Goal: Check status: Check status

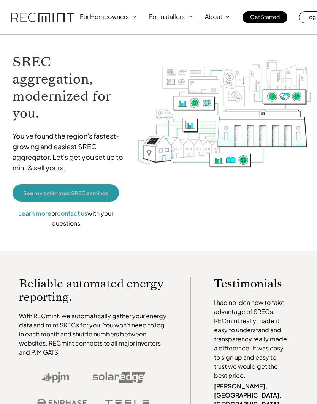
click at [98, 193] on p "See my estimated SREC earnings" at bounding box center [65, 193] width 85 height 7
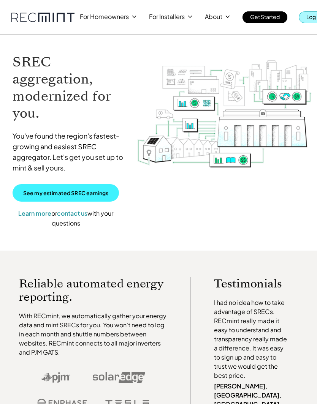
click at [306, 14] on p "Log In" at bounding box center [313, 16] width 15 height 11
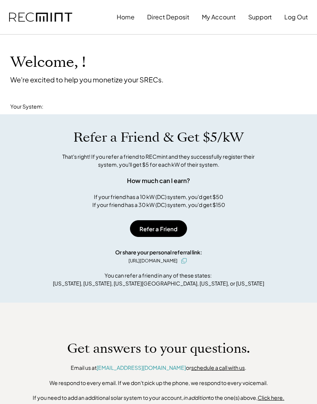
click at [170, 130] on h1 "Refer a Friend & Get $5/kW" at bounding box center [158, 138] width 170 height 16
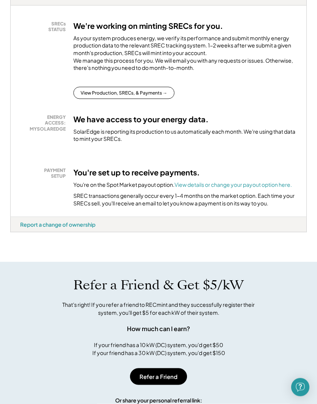
scroll to position [147, 0]
click at [152, 92] on button "View Production, SRECs, & Payments →" at bounding box center [123, 93] width 101 height 12
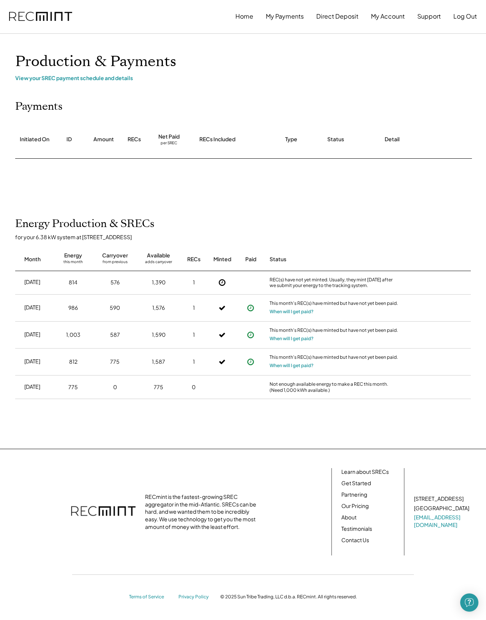
scroll to position [8, 0]
click at [314, 309] on button "When will I get paid?" at bounding box center [292, 313] width 44 height 8
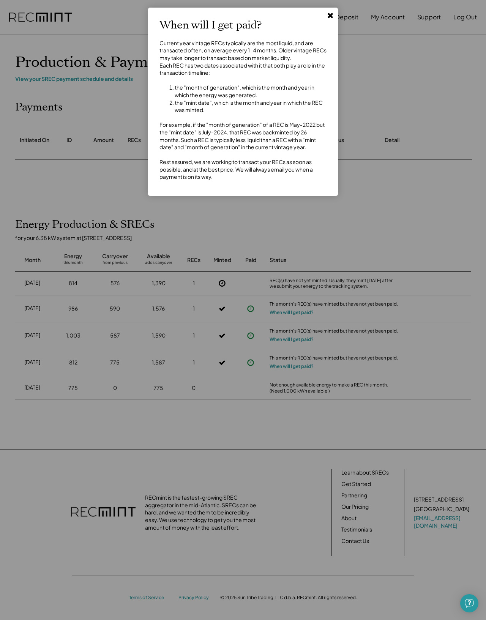
click at [316, 394] on div at bounding box center [243, 310] width 486 height 620
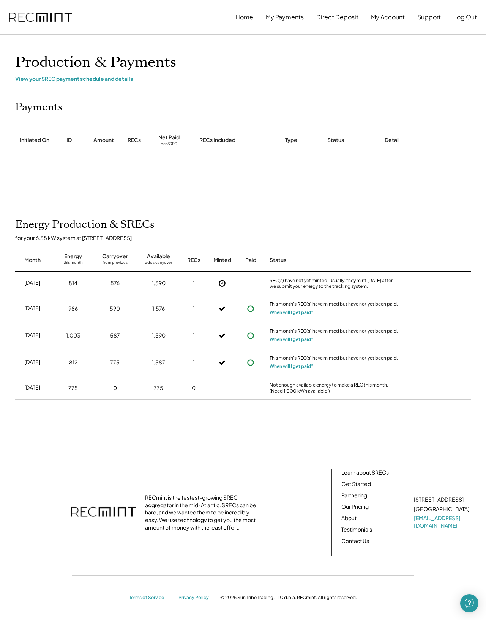
scroll to position [0, 0]
